Goal: Task Accomplishment & Management: Use online tool/utility

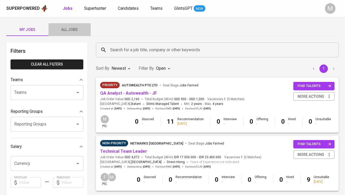
click at [76, 29] on span "All Jobs" at bounding box center [70, 29] width 36 height 7
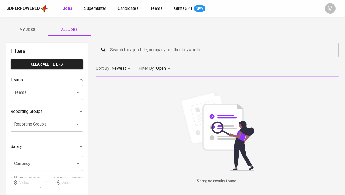
click at [119, 49] on input "Search for a job title, company or other keywords" at bounding box center [219, 50] width 220 height 10
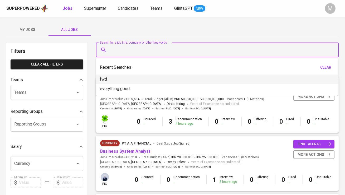
click at [127, 77] on li "fwd" at bounding box center [217, 78] width 243 height 9
type input "fwd"
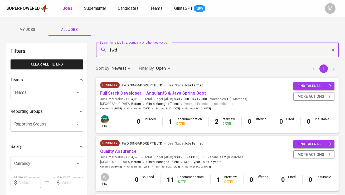
click at [129, 151] on link "Quality Assurance" at bounding box center [118, 151] width 36 height 5
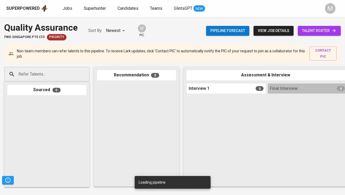
click at [317, 28] on span "talent roster" at bounding box center [319, 30] width 35 height 7
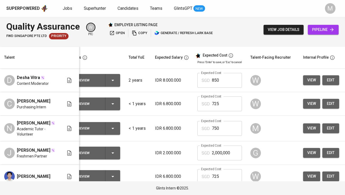
scroll to position [0, 16]
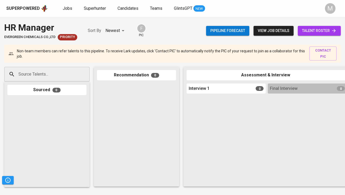
click at [323, 31] on span "talent roster" at bounding box center [319, 30] width 35 height 7
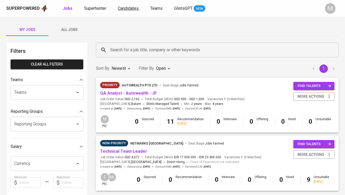
click at [132, 7] on span "Candidates" at bounding box center [128, 8] width 21 height 5
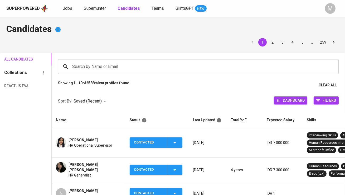
click at [69, 8] on span "Jobs" at bounding box center [67, 8] width 9 height 5
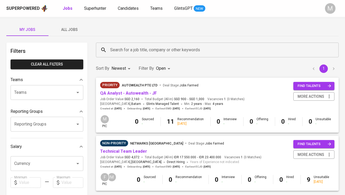
click at [75, 28] on span "All Jobs" at bounding box center [70, 29] width 36 height 7
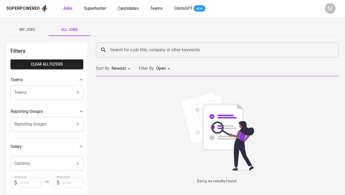
click at [114, 50] on input "Search for a job title, company or other keywords" at bounding box center [219, 50] width 220 height 10
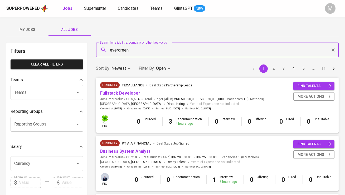
type input "evergreen"
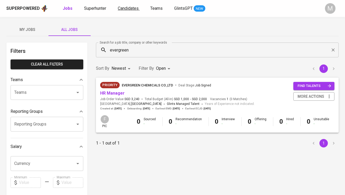
click at [119, 8] on span "Candidates" at bounding box center [128, 8] width 21 height 5
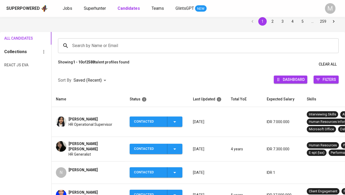
scroll to position [23, 0]
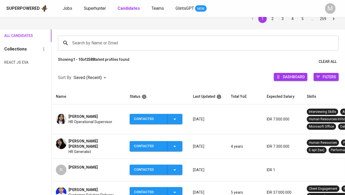
click at [80, 165] on span "Natasya Varrent" at bounding box center [83, 166] width 29 height 5
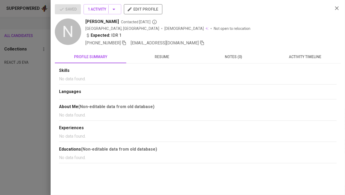
click at [200, 43] on icon "button" at bounding box center [202, 42] width 5 height 5
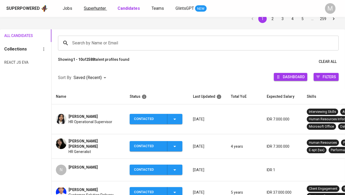
click at [96, 6] on span "Superhunter" at bounding box center [95, 8] width 22 height 5
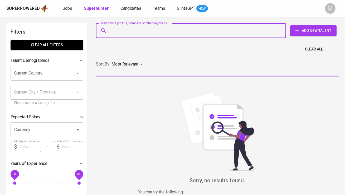
click at [145, 31] on input "Search for a job title, company or other keywords" at bounding box center [192, 31] width 167 height 10
paste input "natasyavarrent@gmail.com"
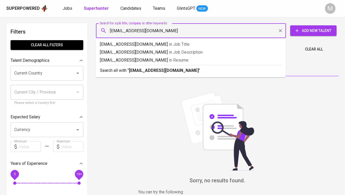
type input "natasyavarrent@gmail.com"
click at [146, 71] on b "natasyavarrent@gmail.com" at bounding box center [164, 70] width 70 height 5
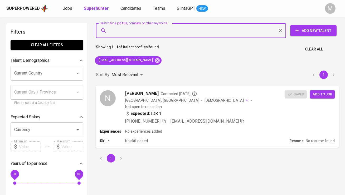
click at [323, 97] on span "Add to job" at bounding box center [323, 94] width 20 height 6
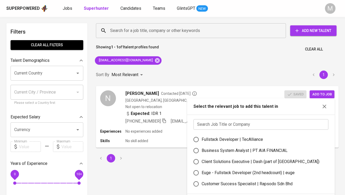
click at [227, 123] on input "text" at bounding box center [261, 124] width 135 height 11
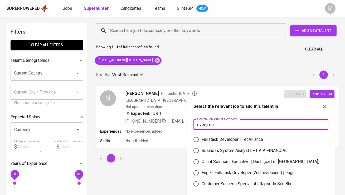
type input "evergreen"
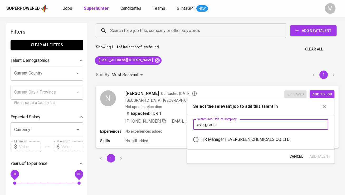
type input "evergreen"
click at [227, 140] on div "HR Manager | EVERGREEN CHEMICALS CO.,LTD" at bounding box center [246, 139] width 88 height 6
click at [202, 140] on input "HR Manager | EVERGREEN CHEMICALS CO.,LTD" at bounding box center [196, 139] width 11 height 11
radio input "true"
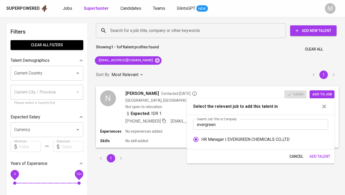
click at [323, 155] on span "Add Talent" at bounding box center [320, 156] width 21 height 7
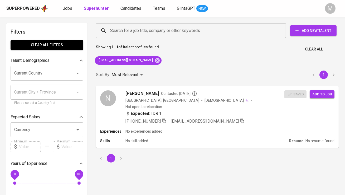
click at [106, 9] on b "Superhunter" at bounding box center [96, 8] width 25 height 5
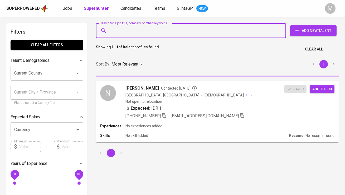
click at [123, 26] on input "Search for a job title, company or other keywords" at bounding box center [192, 31] width 167 height 10
paste input "Bertonc06@gmail.com"
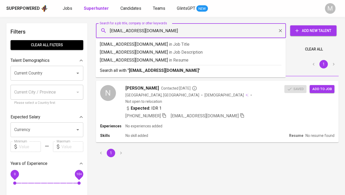
click at [112, 32] on input "Bertonc06@gmail.com" at bounding box center [192, 31] width 167 height 10
type input "bertonc06@gmail.com"
click at [137, 71] on b "bertonc06@gmail.com" at bounding box center [164, 70] width 70 height 5
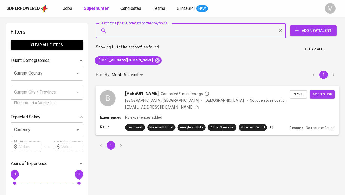
click at [112, 98] on div "B" at bounding box center [108, 98] width 16 height 16
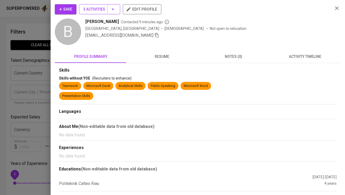
click at [96, 10] on span "3 Activities" at bounding box center [99, 9] width 33 height 7
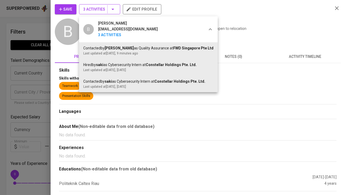
click at [96, 10] on div at bounding box center [172, 97] width 345 height 195
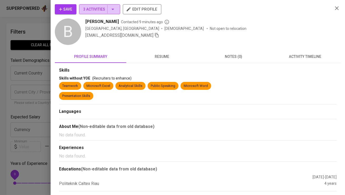
click at [96, 10] on span "3 Activities" at bounding box center [99, 9] width 33 height 7
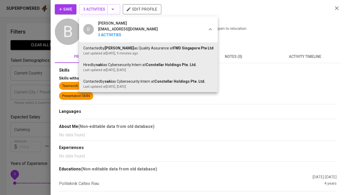
click at [96, 9] on div at bounding box center [172, 97] width 345 height 195
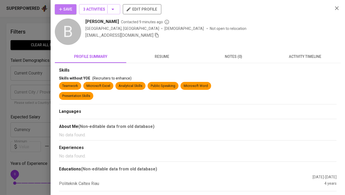
click at [70, 11] on span "Save" at bounding box center [65, 9] width 13 height 7
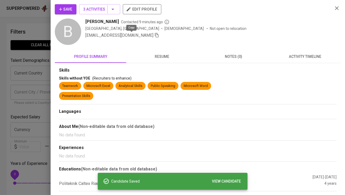
click at [155, 37] on icon "button" at bounding box center [157, 35] width 4 height 4
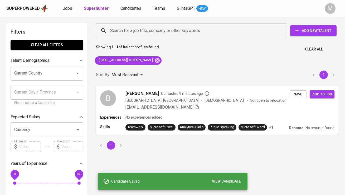
click at [128, 5] on link "Candidates" at bounding box center [132, 8] width 22 height 7
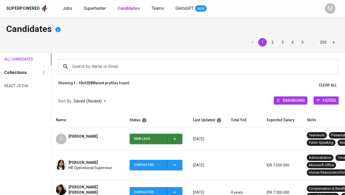
click at [148, 136] on div "New Lead" at bounding box center [148, 139] width 29 height 10
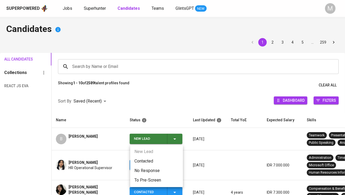
click at [147, 161] on li "Contacted" at bounding box center [156, 160] width 53 height 9
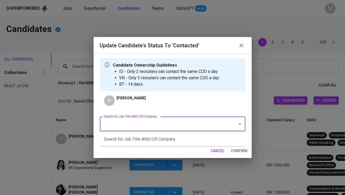
click at [137, 125] on input "Search for Job Title AND/OR Company" at bounding box center [165, 124] width 126 height 10
type input "fwd"
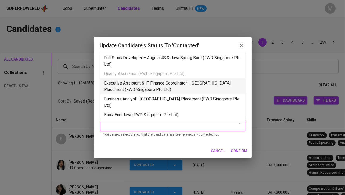
click at [155, 83] on li "Executive Assistant & IT Finance Coordinator - Singapore Placement (FWD Singapo…" at bounding box center [173, 86] width 146 height 16
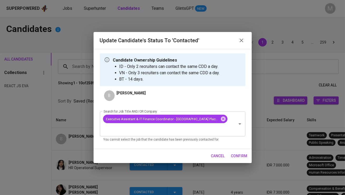
click at [244, 155] on span "confirm" at bounding box center [239, 156] width 16 height 7
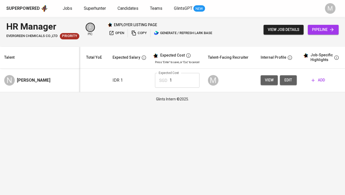
scroll to position [0, 55]
click at [287, 79] on span "edit" at bounding box center [288, 80] width 8 height 7
click at [285, 33] on button "view job details" at bounding box center [284, 30] width 40 height 10
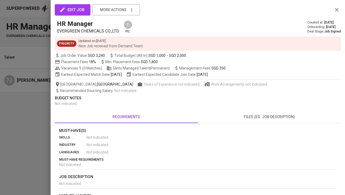
scroll to position [86, 0]
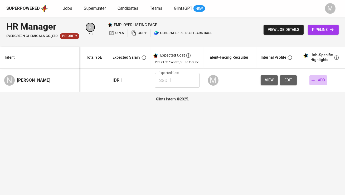
click at [319, 81] on span "add" at bounding box center [318, 80] width 13 height 7
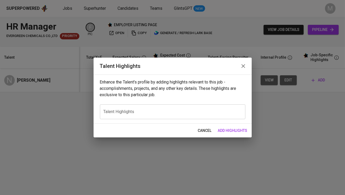
click at [191, 113] on textarea at bounding box center [173, 111] width 138 height 5
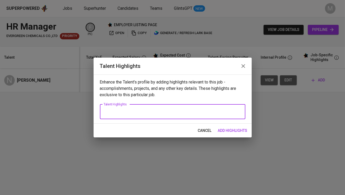
paste textarea ""Varrent Natasya is a Human Resources professional with around four years of ex…"
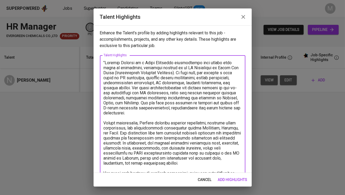
click at [106, 61] on textarea at bounding box center [173, 142] width 138 height 165
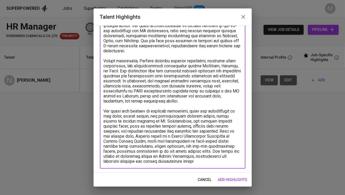
click at [156, 161] on textarea at bounding box center [173, 80] width 138 height 165
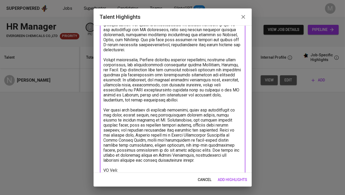
scroll to position [68, 0]
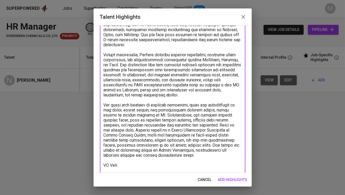
paste textarea "https://glints.sg.larksuite.com/wiki/QoE2wsMbeiToN9kJrHqlI2NugBh?from=from_copy…"
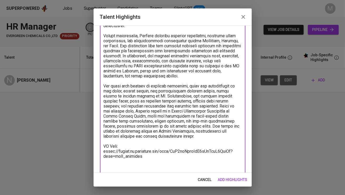
scroll to position [91, 0]
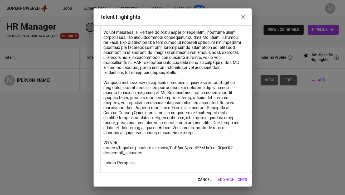
paste textarea ""Total Monthly Fee 1,874.90 SGD Basic Salary 1.294,81 SGD BPJS Health 49,79 SGD…"
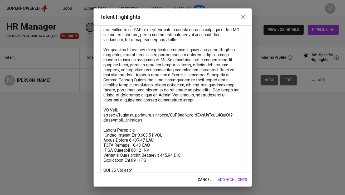
scroll to position [132, 0]
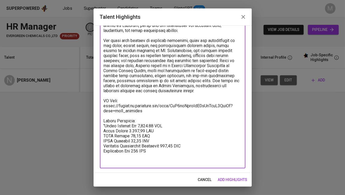
click at [105, 124] on textarea at bounding box center [173, 46] width 138 height 236
type textarea "Varrent Natasya is a Human Resources professional with around four years of exp…"
click at [237, 178] on span "add highlights" at bounding box center [233, 179] width 30 height 7
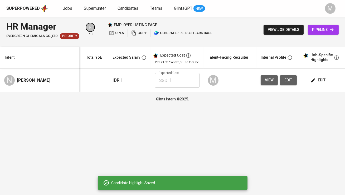
click at [179, 76] on input "1" at bounding box center [185, 80] width 30 height 15
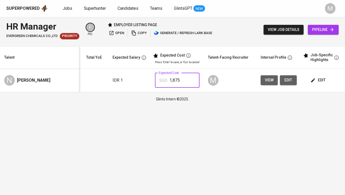
type input "1,875"
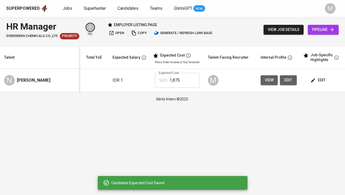
scroll to position [0, 0]
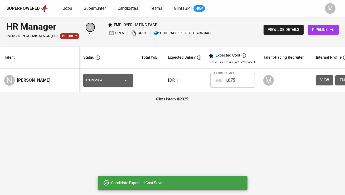
click at [110, 82] on div "To Review" at bounding box center [99, 80] width 28 height 7
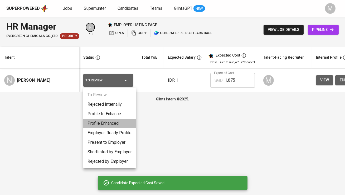
click at [111, 124] on li "Profile Enhanced" at bounding box center [109, 122] width 53 height 9
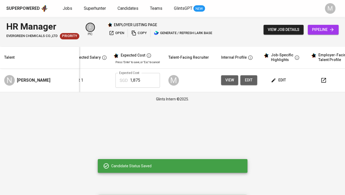
scroll to position [0, 110]
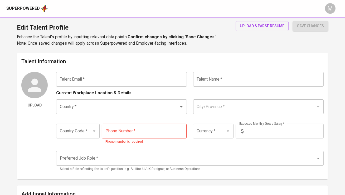
type input "[EMAIL_ADDRESS][DOMAIN_NAME]"
type input "[PERSON_NAME]"
type input "[GEOGRAPHIC_DATA]"
type input "[GEOGRAPHIC_DATA], [GEOGRAPHIC_DATA]"
type input "+62"
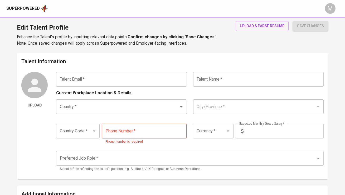
type input "[PHONE_NUMBER]"
type input "IDR"
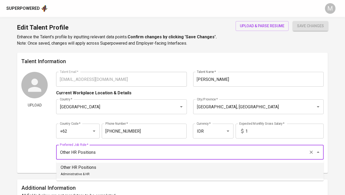
click at [134, 152] on input "Other HR Positions" at bounding box center [183, 152] width 248 height 10
type input "HRGA"
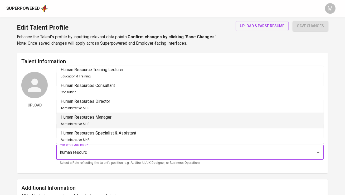
scroll to position [21, 0]
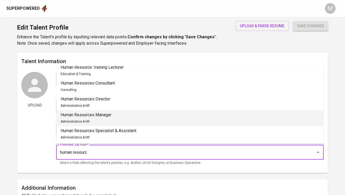
click at [134, 113] on li "Human Resources Manager Administrative & HR" at bounding box center [190, 118] width 268 height 16
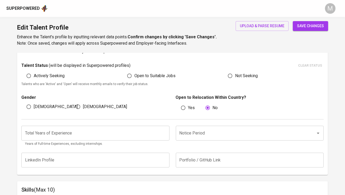
scroll to position [145, 0]
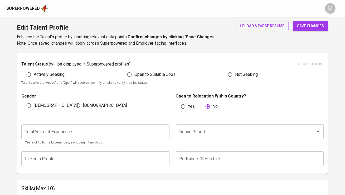
type input "Human Resources Manager"
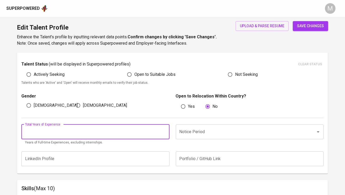
click at [131, 127] on input "number" at bounding box center [95, 131] width 148 height 15
click at [216, 125] on div "Notice Period" at bounding box center [250, 131] width 148 height 15
type input "4"
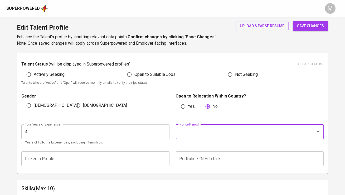
click at [216, 126] on div "Notice Period" at bounding box center [250, 131] width 148 height 15
click at [209, 155] on li "1 Month" at bounding box center [250, 155] width 148 height 9
type input "1 Month"
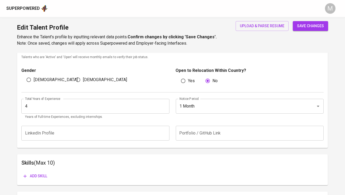
scroll to position [226, 0]
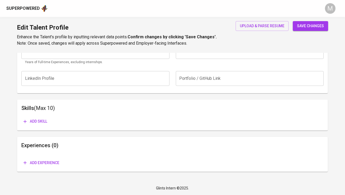
click at [317, 27] on span "save changes" at bounding box center [310, 26] width 27 height 7
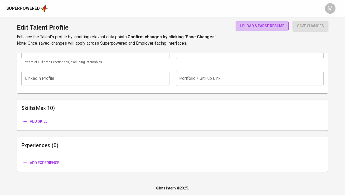
click at [256, 26] on span "upload & parse resume" at bounding box center [262, 26] width 45 height 7
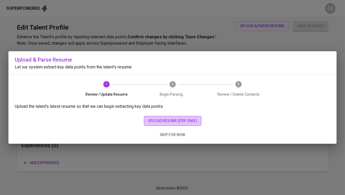
click at [188, 121] on span "upload resume (pdf only)" at bounding box center [172, 120] width 49 height 7
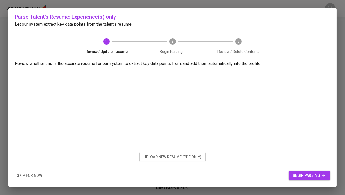
click at [315, 174] on span "begin parsing" at bounding box center [309, 175] width 33 height 7
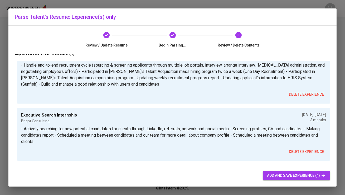
scroll to position [17, 0]
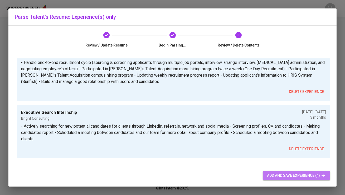
click at [282, 175] on span "add and save experience (4)" at bounding box center [296, 175] width 59 height 7
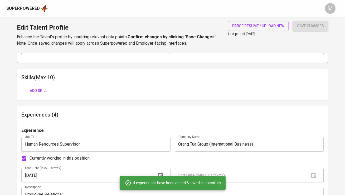
scroll to position [256, 0]
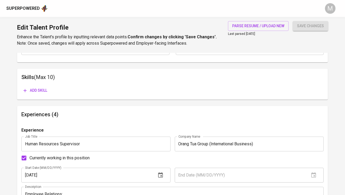
click at [44, 88] on span "Add skill" at bounding box center [35, 90] width 24 height 7
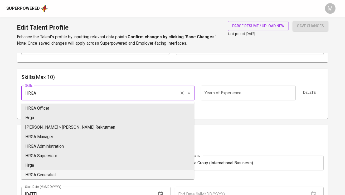
click at [77, 174] on li "HRGA Generalist" at bounding box center [107, 174] width 173 height 9
type input "HRGA Generalist"
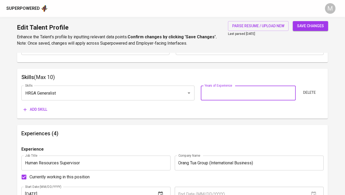
click at [222, 94] on input "number" at bounding box center [248, 92] width 95 height 15
type input "4"
click at [293, 21] on button "save changes" at bounding box center [310, 26] width 35 height 10
click at [31, 110] on span "Add skill" at bounding box center [35, 109] width 24 height 7
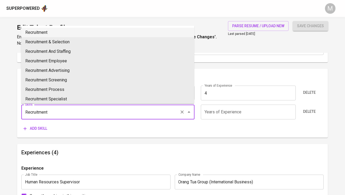
click at [59, 34] on li "Recruitment" at bounding box center [107, 32] width 173 height 9
type input "Recruitment"
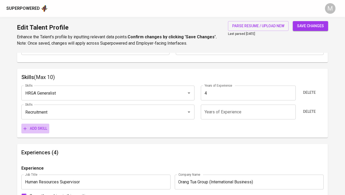
click at [36, 129] on span "Add skill" at bounding box center [35, 128] width 24 height 7
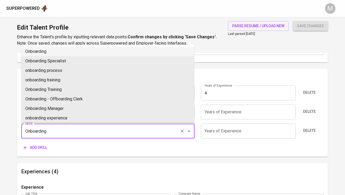
click at [66, 50] on li "Onboarding" at bounding box center [107, 51] width 173 height 9
type input "Onboarding"
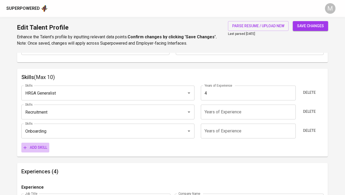
click at [37, 148] on span "Add skill" at bounding box center [35, 147] width 24 height 7
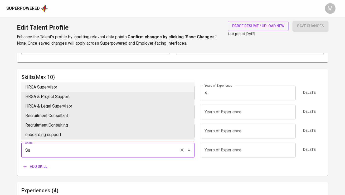
type input "S"
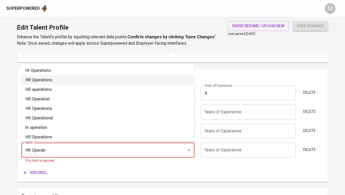
click at [64, 84] on li "HR Operations" at bounding box center [107, 79] width 173 height 9
type input "HR Operations"
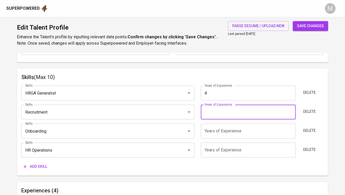
click at [208, 116] on input "number" at bounding box center [248, 111] width 95 height 15
type input "3"
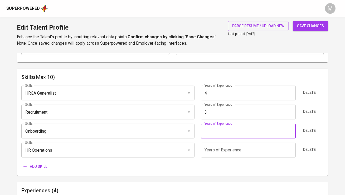
click at [210, 129] on input "number" at bounding box center [248, 130] width 95 height 15
type input "3"
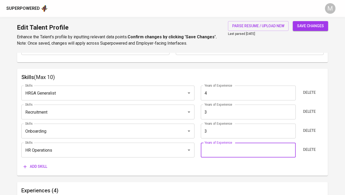
click at [213, 150] on input "number" at bounding box center [248, 149] width 95 height 15
type input "3"
click at [199, 167] on div "Add skill" at bounding box center [172, 166] width 302 height 10
click at [44, 166] on span "Add skill" at bounding box center [35, 166] width 24 height 7
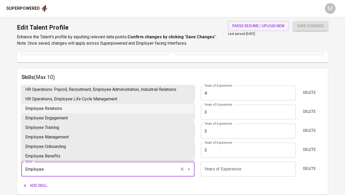
click at [70, 108] on li "Employee Relations" at bounding box center [107, 108] width 173 height 9
type input "Employee Relations"
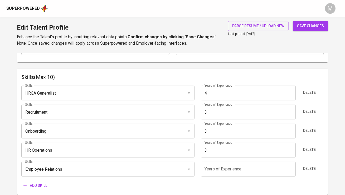
click at [223, 172] on input "number" at bounding box center [248, 168] width 95 height 15
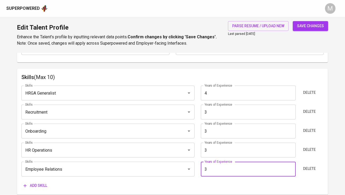
type input "3"
click at [212, 180] on div "Add skill" at bounding box center [172, 185] width 302 height 10
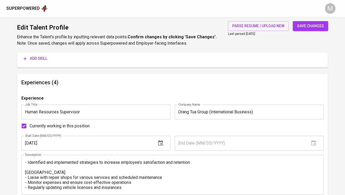
scroll to position [411, 0]
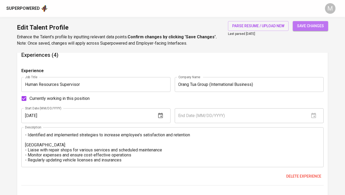
click at [307, 28] on span "save changes" at bounding box center [310, 26] width 27 height 7
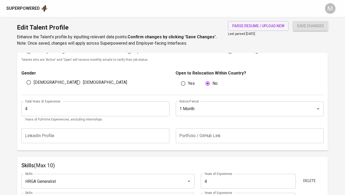
scroll to position [91, 0]
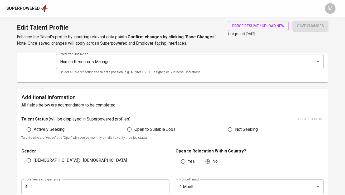
type input "Employee Relations"
type input "HR Operations"
type input "Onboarding"
type input "Recruitment"
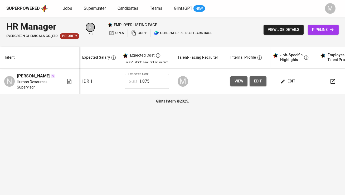
scroll to position [0, 93]
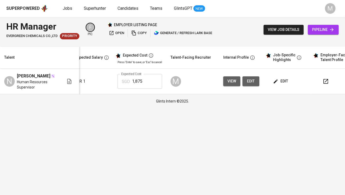
click at [323, 82] on icon "button" at bounding box center [326, 81] width 6 height 6
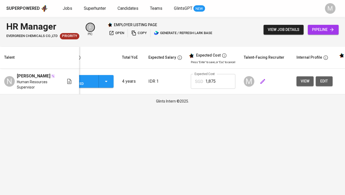
scroll to position [0, 0]
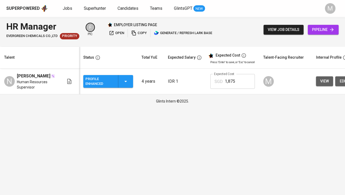
click at [109, 81] on div "Profile Enhanced" at bounding box center [99, 81] width 28 height 12
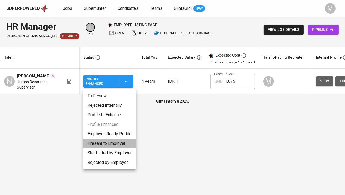
click at [113, 142] on li "Present to Employer" at bounding box center [109, 143] width 53 height 9
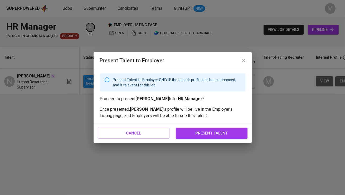
click at [222, 131] on span "present talent" at bounding box center [212, 133] width 60 height 7
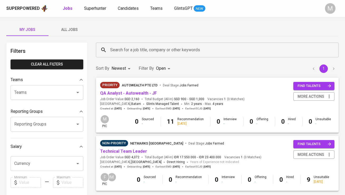
click at [70, 28] on span "All Jobs" at bounding box center [70, 29] width 36 height 7
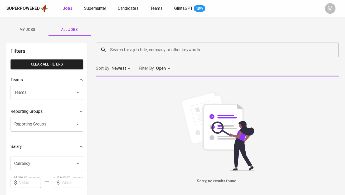
click at [130, 50] on input "Search for a job title, company or other keywords" at bounding box center [219, 50] width 220 height 10
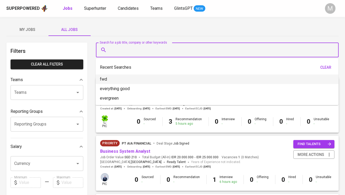
click at [132, 80] on li "fwd" at bounding box center [217, 78] width 243 height 9
type input "fwd"
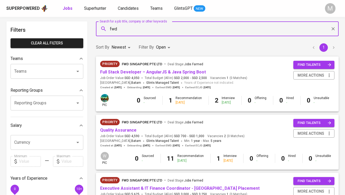
scroll to position [24, 0]
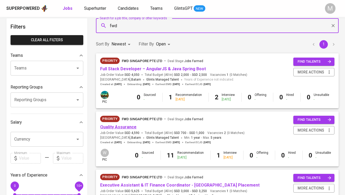
click at [127, 126] on link "Quality Assurance" at bounding box center [118, 126] width 36 height 5
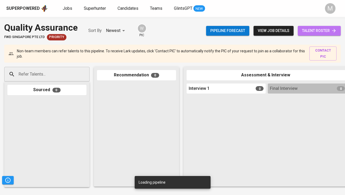
click at [325, 27] on link "talent roster" at bounding box center [319, 31] width 43 height 10
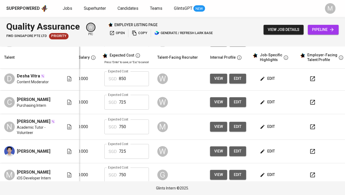
scroll to position [32, 114]
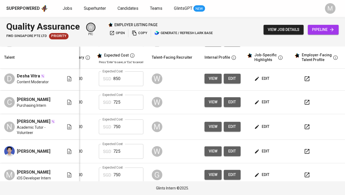
click at [209, 128] on span "view" at bounding box center [213, 126] width 9 height 7
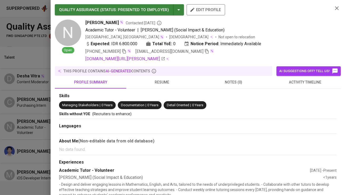
click at [205, 51] on icon "button" at bounding box center [207, 51] width 5 height 5
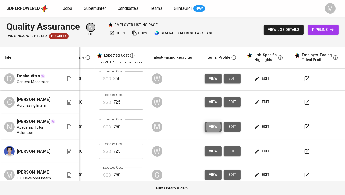
click at [329, 26] on link "pipeline" at bounding box center [323, 30] width 31 height 10
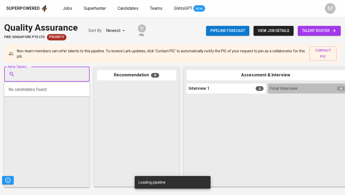
click at [54, 74] on input "Refer Talents..." at bounding box center [44, 74] width 55 height 10
paste input "[EMAIL_ADDRESS][DOMAIN_NAME]"
type input "[EMAIL_ADDRESS][DOMAIN_NAME]"
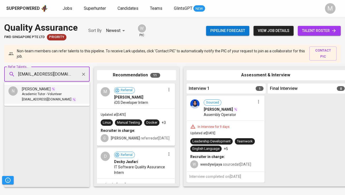
click at [66, 87] on div "[PERSON_NAME]" at bounding box center [49, 88] width 54 height 5
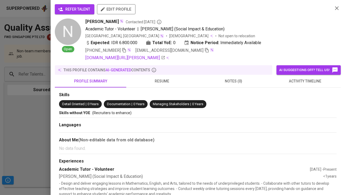
click at [78, 8] on span "refer talent" at bounding box center [74, 9] width 31 height 7
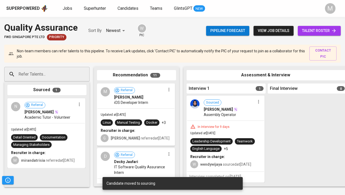
drag, startPoint x: 59, startPoint y: 120, endPoint x: 126, endPoint y: 111, distance: 68.0
click at [126, 111] on div "Refer Talents... Refer Talents... Sourced 1 N Referral [PERSON_NAME] Academic T…" at bounding box center [314, 127] width 628 height 128
click at [39, 8] on div "Superpowered" at bounding box center [23, 9] width 34 height 6
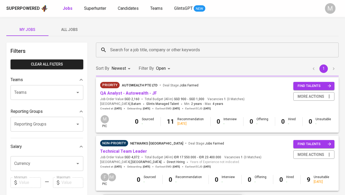
click at [64, 28] on span "All Jobs" at bounding box center [70, 29] width 36 height 7
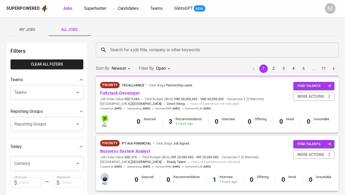
click at [118, 48] on input "Search for a job title, company or other keywords" at bounding box center [219, 50] width 220 height 10
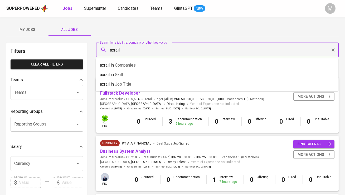
type input "axrail"
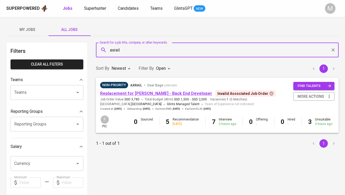
click at [132, 92] on link "Replacement for [PERSON_NAME] - Back End Developer" at bounding box center [156, 93] width 112 height 5
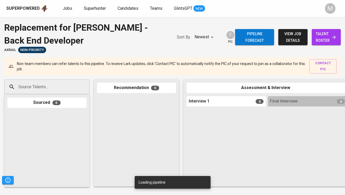
click at [330, 32] on span "talent roster" at bounding box center [326, 37] width 21 height 13
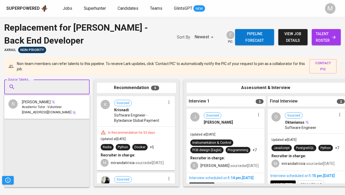
click at [49, 88] on input "Source Talents..." at bounding box center [44, 87] width 55 height 10
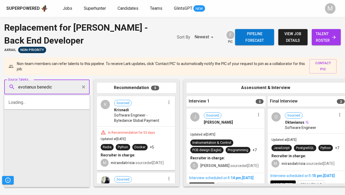
type input "evotianus benedict"
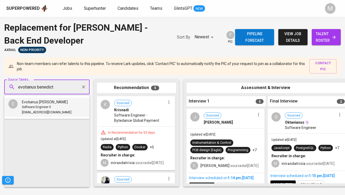
click at [46, 104] on span "Evotianus [PERSON_NAME]" at bounding box center [45, 101] width 46 height 5
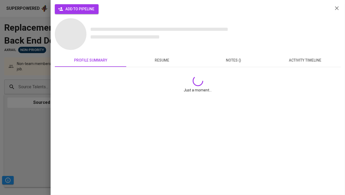
click at [68, 10] on span "add to pipeline" at bounding box center [76, 9] width 35 height 7
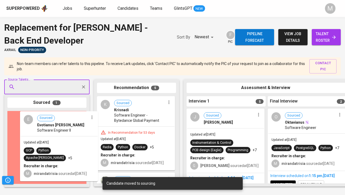
drag, startPoint x: 59, startPoint y: 122, endPoint x: 147, endPoint y: 116, distance: 87.6
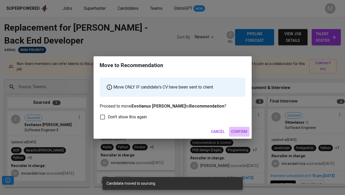
click at [243, 132] on span "Confirm" at bounding box center [239, 131] width 16 height 7
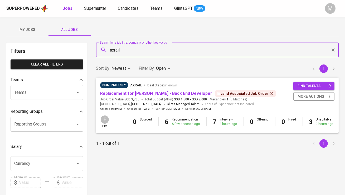
click at [126, 52] on input "axrail" at bounding box center [219, 50] width 220 height 10
